Goal: Transaction & Acquisition: Obtain resource

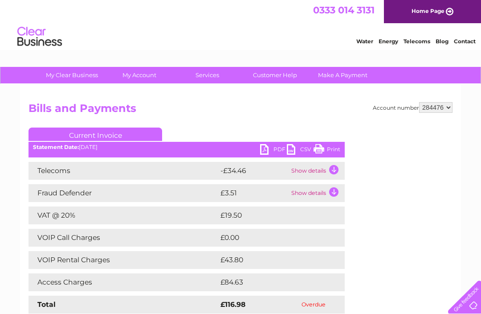
click at [330, 171] on td "Show details" at bounding box center [317, 171] width 56 height 18
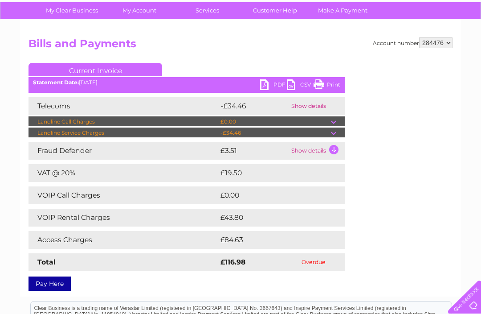
scroll to position [65, 0]
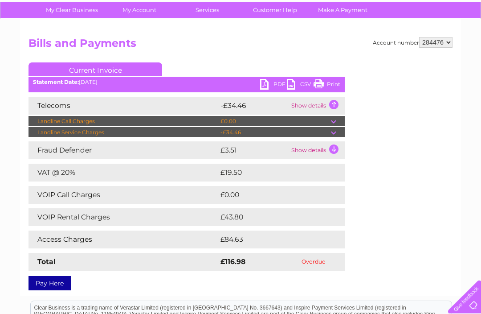
click at [331, 147] on td "Show details" at bounding box center [317, 151] width 56 height 18
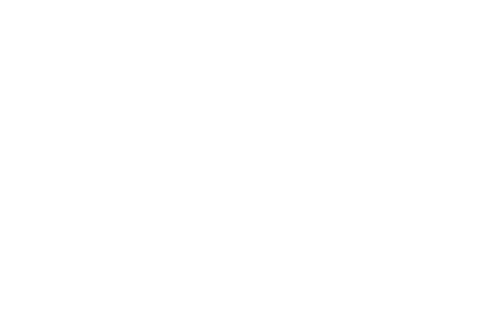
scroll to position [0, 0]
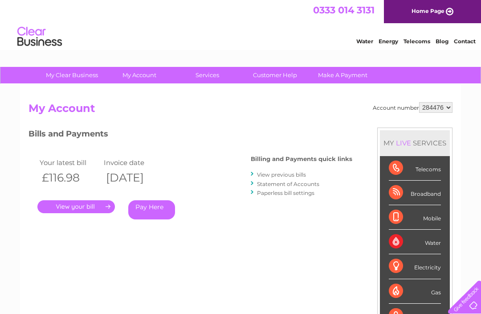
click at [261, 172] on link "View previous bills" at bounding box center [281, 174] width 49 height 7
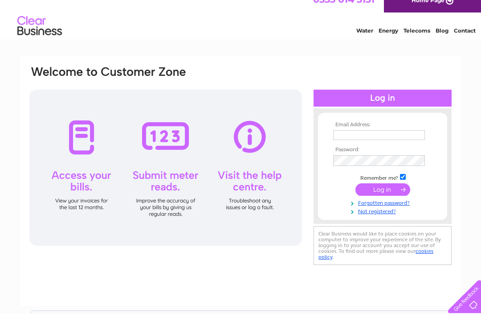
scroll to position [11, 0]
click at [350, 136] on input "text" at bounding box center [379, 135] width 92 height 10
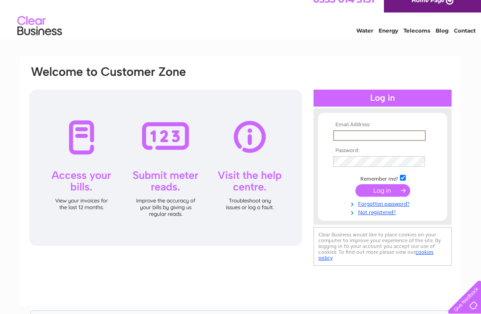
scroll to position [10, 0]
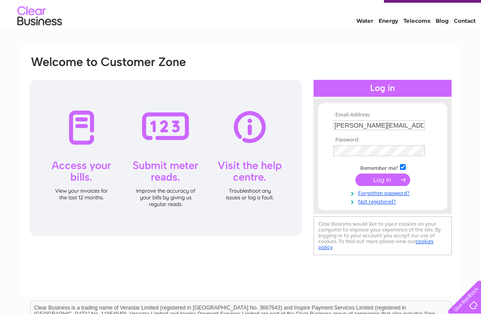
type input "[PERSON_NAME][EMAIL_ADDRESS][PERSON_NAME][DOMAIN_NAME]"
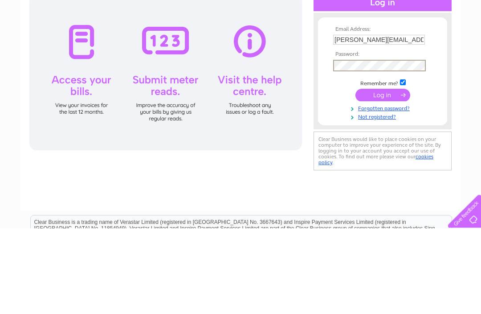
click at [381, 175] on input "submit" at bounding box center [382, 181] width 55 height 12
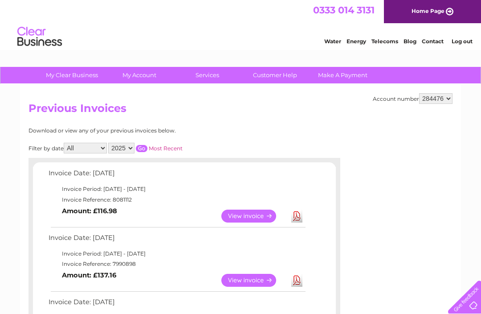
click at [263, 213] on link "View" at bounding box center [253, 215] width 65 height 13
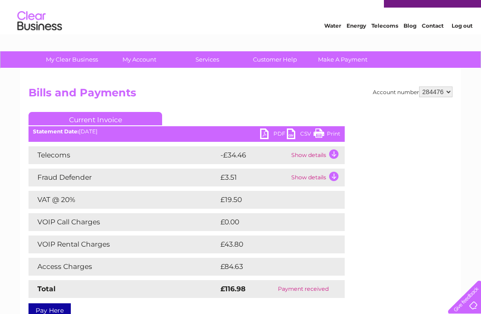
scroll to position [15, 0]
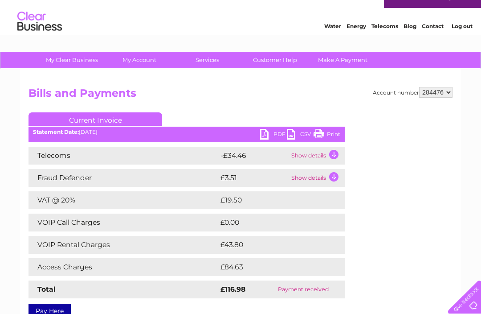
click at [332, 153] on td "Show details" at bounding box center [317, 156] width 56 height 18
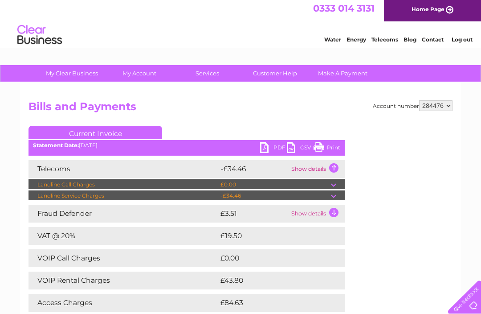
scroll to position [0, 0]
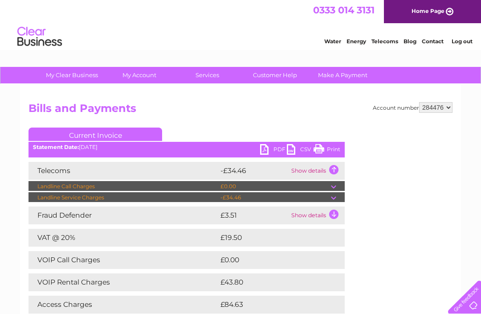
click at [268, 149] on link "PDF" at bounding box center [273, 150] width 27 height 13
